Goal: Transaction & Acquisition: Purchase product/service

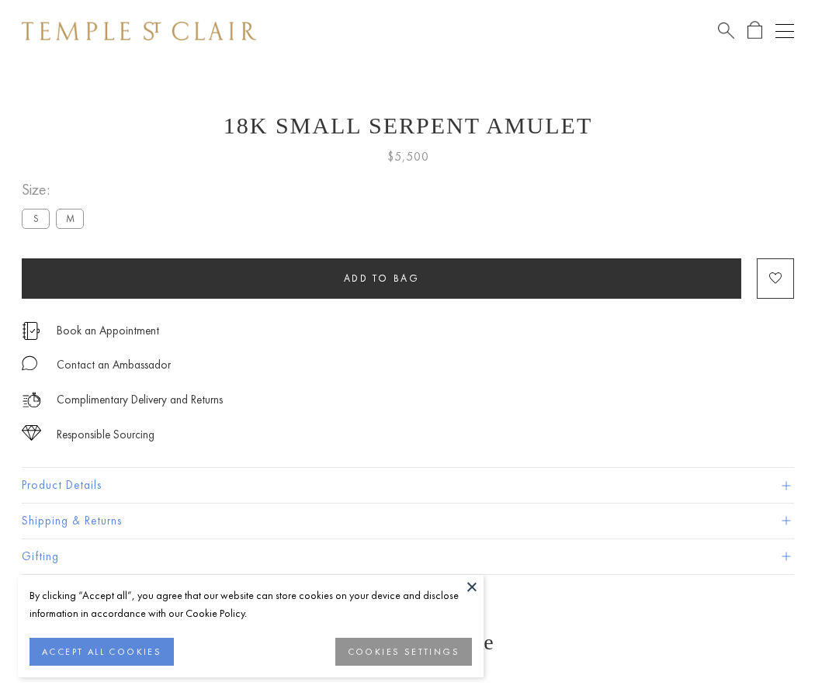
scroll to position [6, 0]
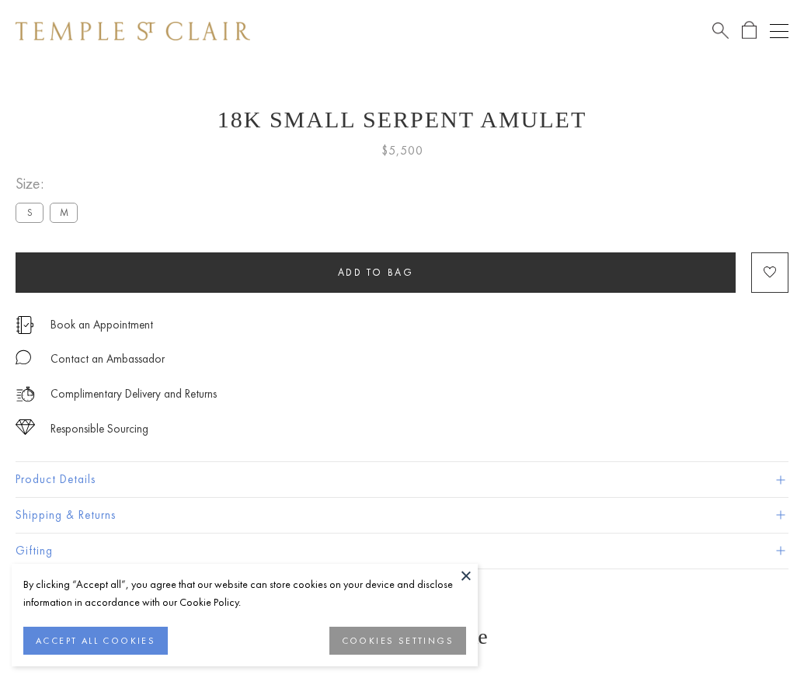
click at [375, 272] on span "Add to bag" at bounding box center [376, 272] width 76 height 13
